Goal: Navigation & Orientation: Find specific page/section

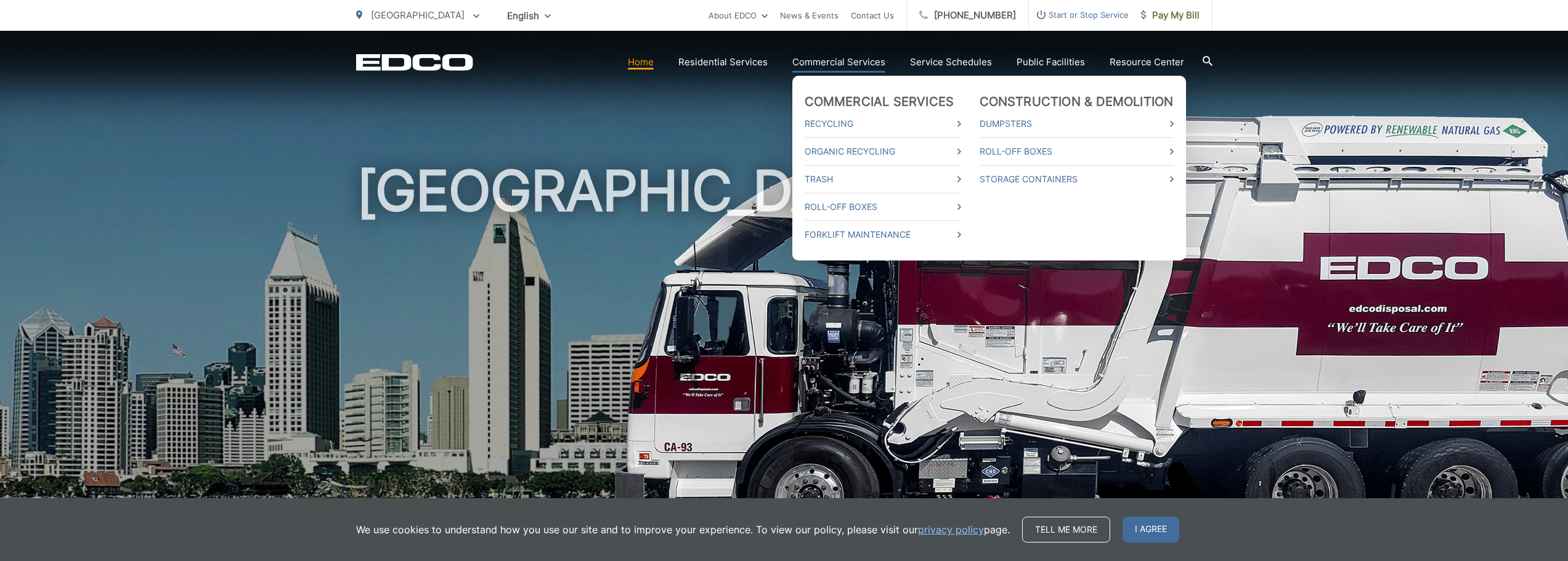
click at [838, 58] on link "Commercial Services" at bounding box center [838, 62] width 93 height 15
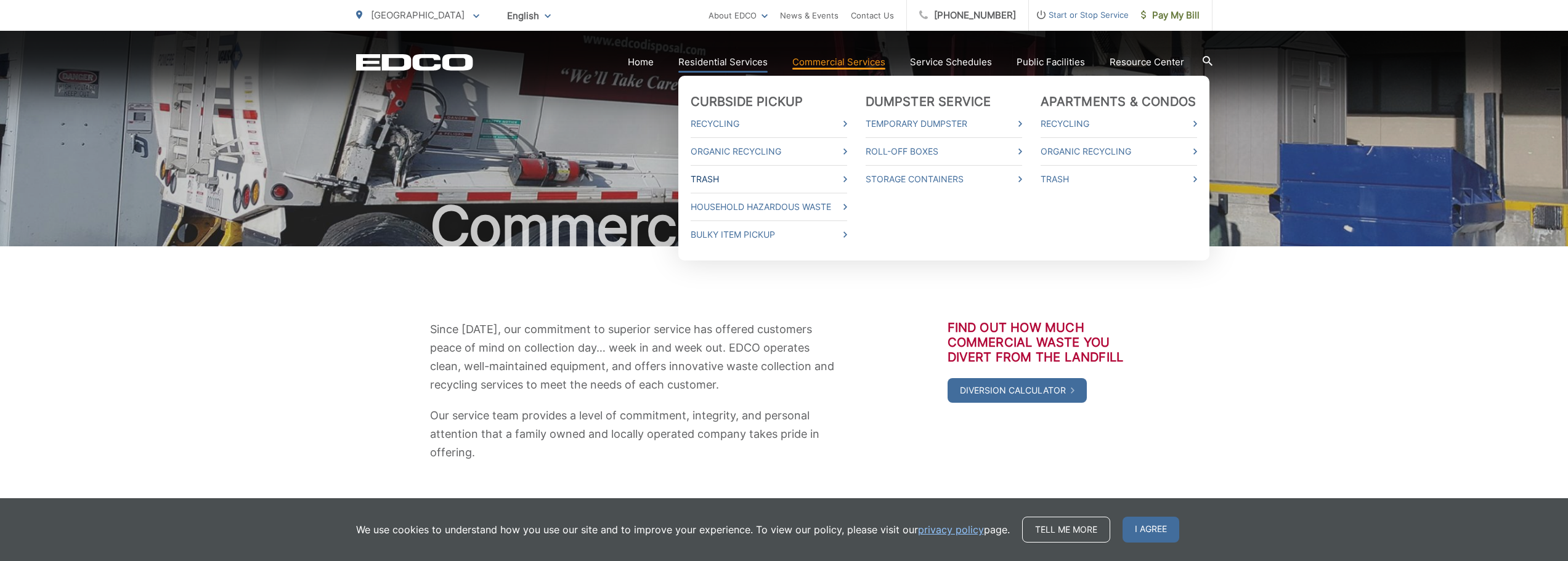
click at [723, 181] on link "Trash" at bounding box center [769, 179] width 156 height 15
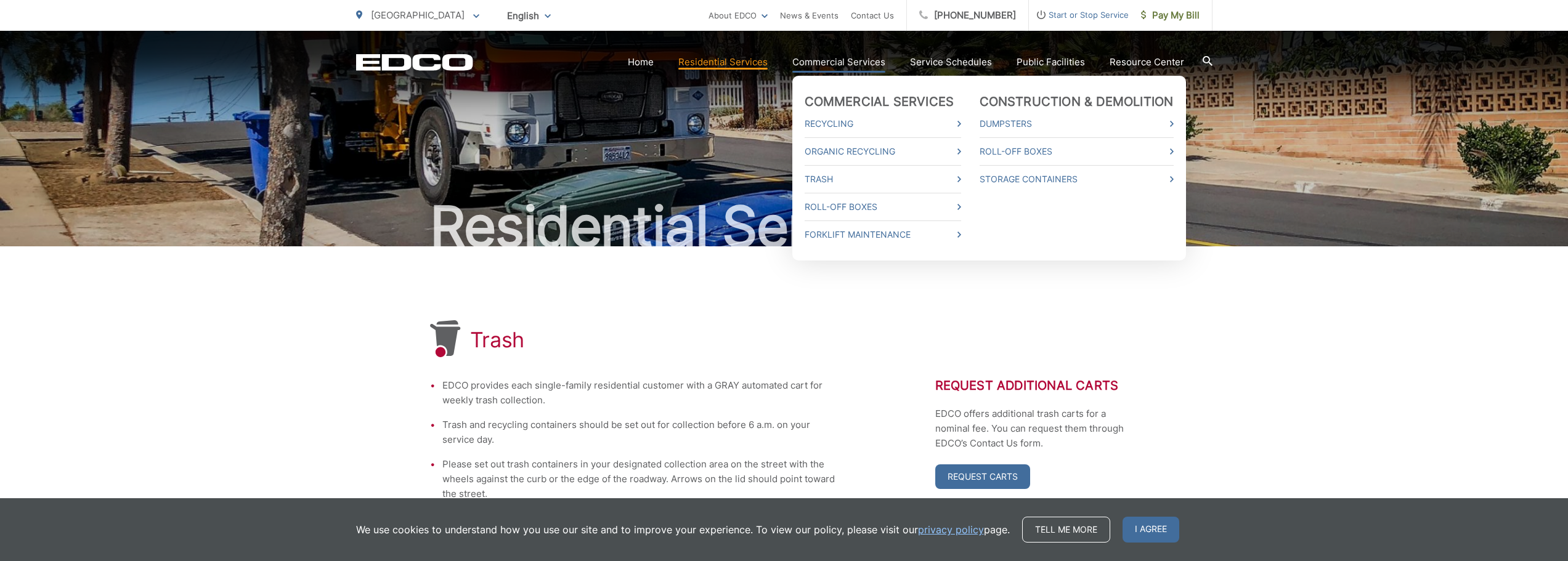
click at [853, 64] on link "Commercial Services" at bounding box center [838, 62] width 93 height 15
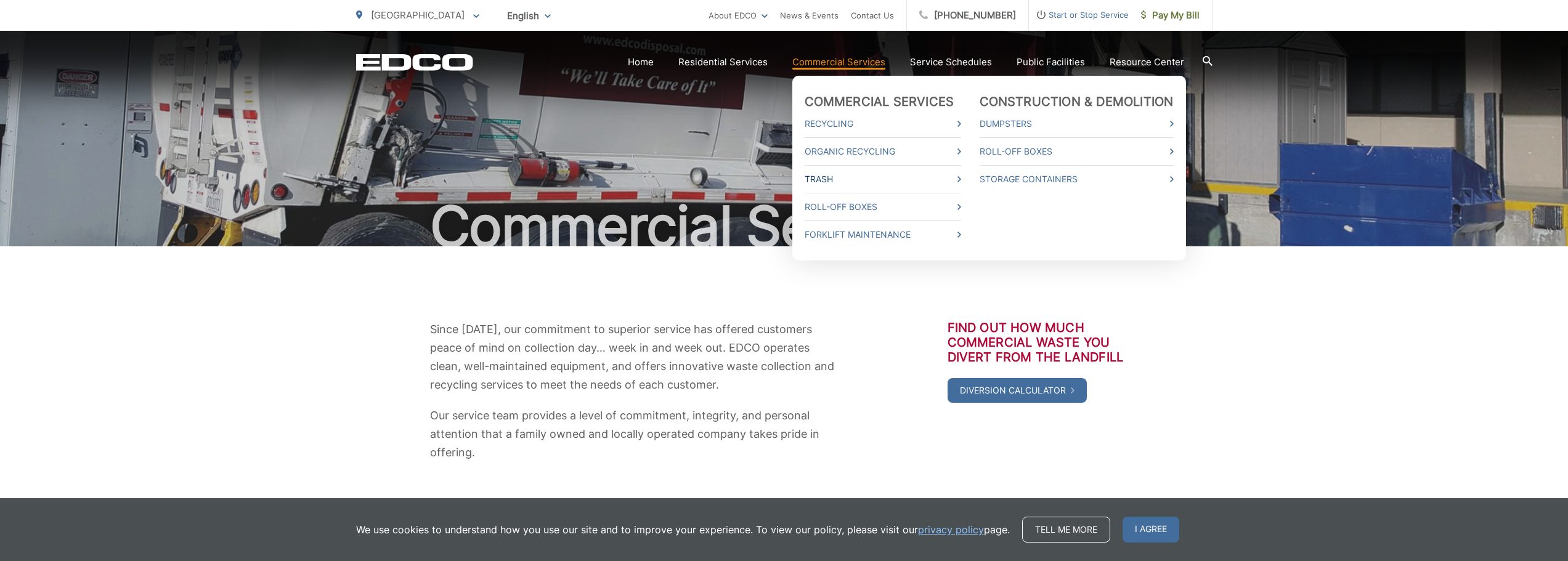
click at [879, 184] on link "Trash" at bounding box center [883, 179] width 156 height 15
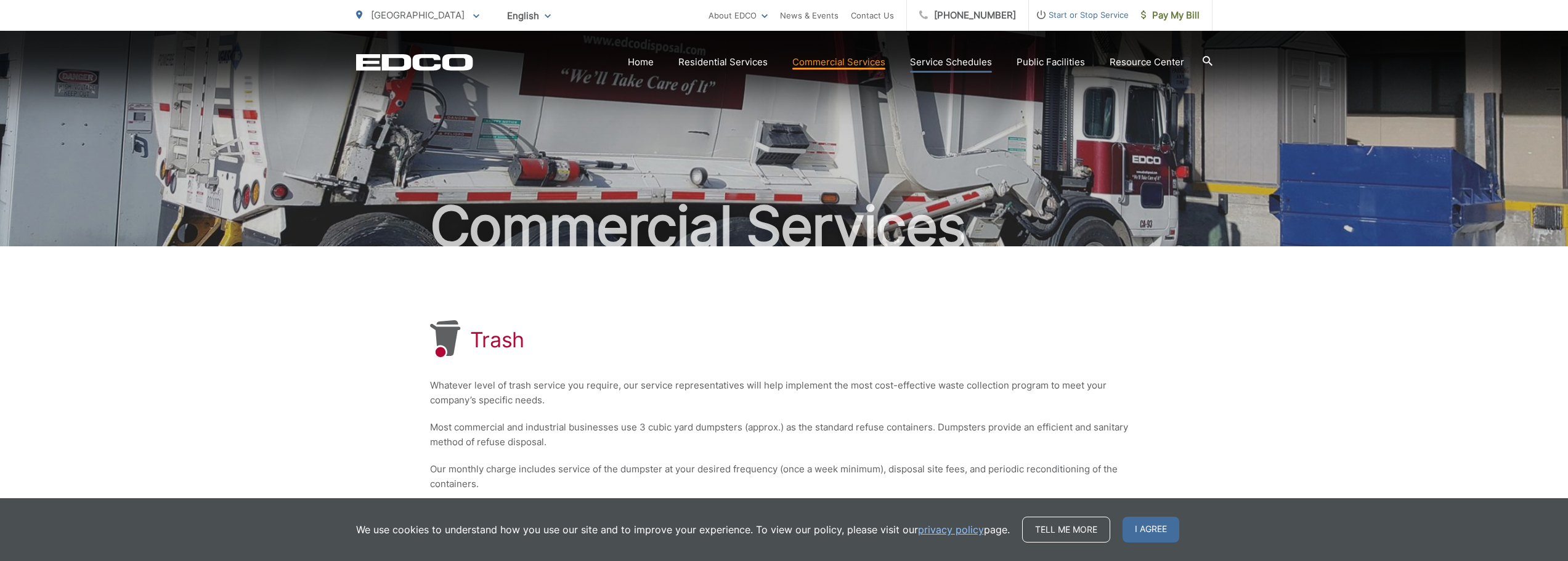
click at [913, 66] on link "Service Schedules" at bounding box center [951, 62] width 82 height 15
